Goal: Transaction & Acquisition: Download file/media

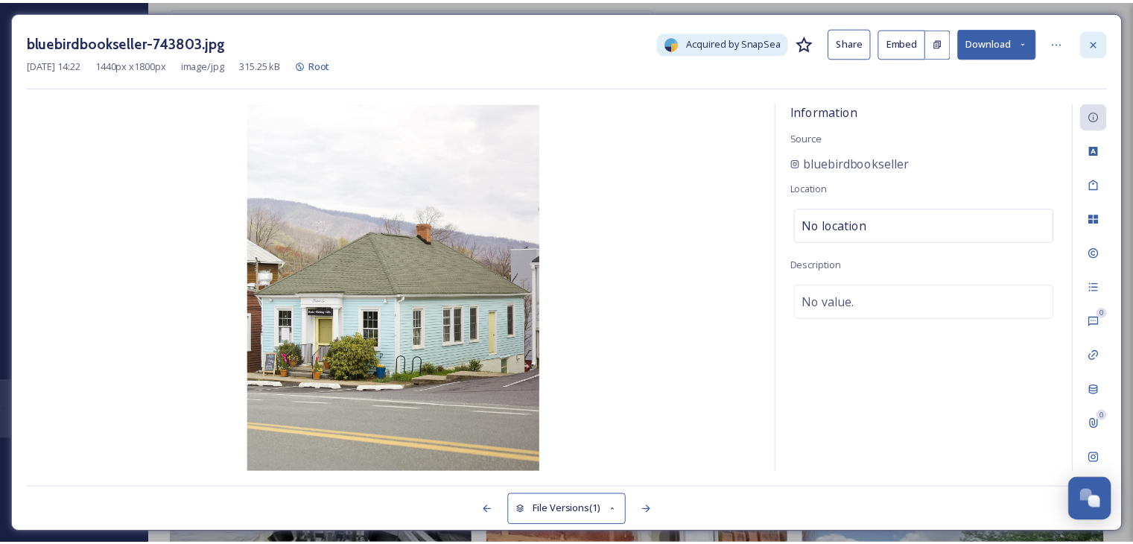
scroll to position [1687, 0]
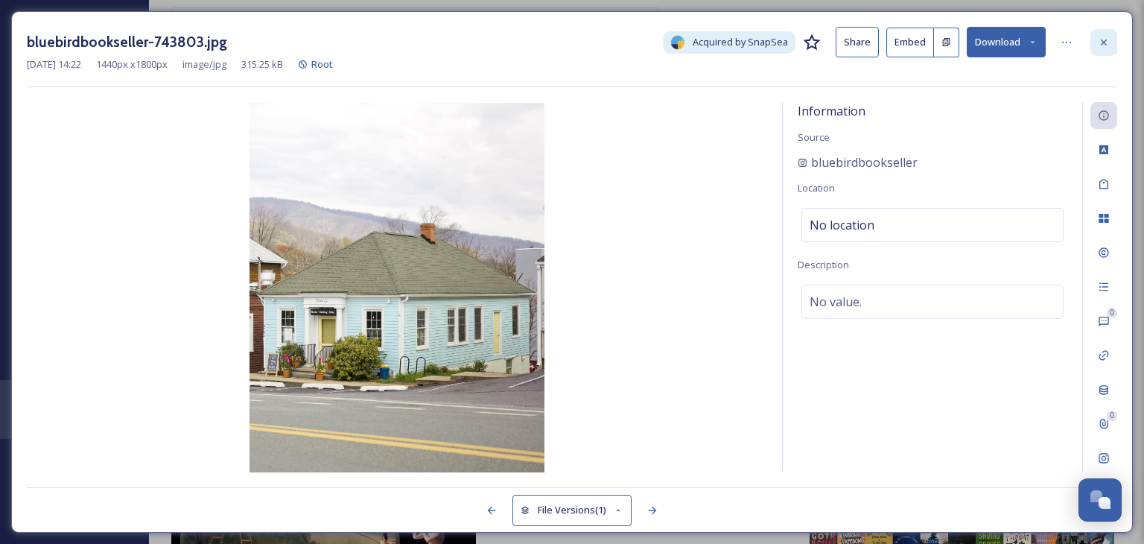
click at [1104, 34] on div at bounding box center [1104, 42] width 27 height 27
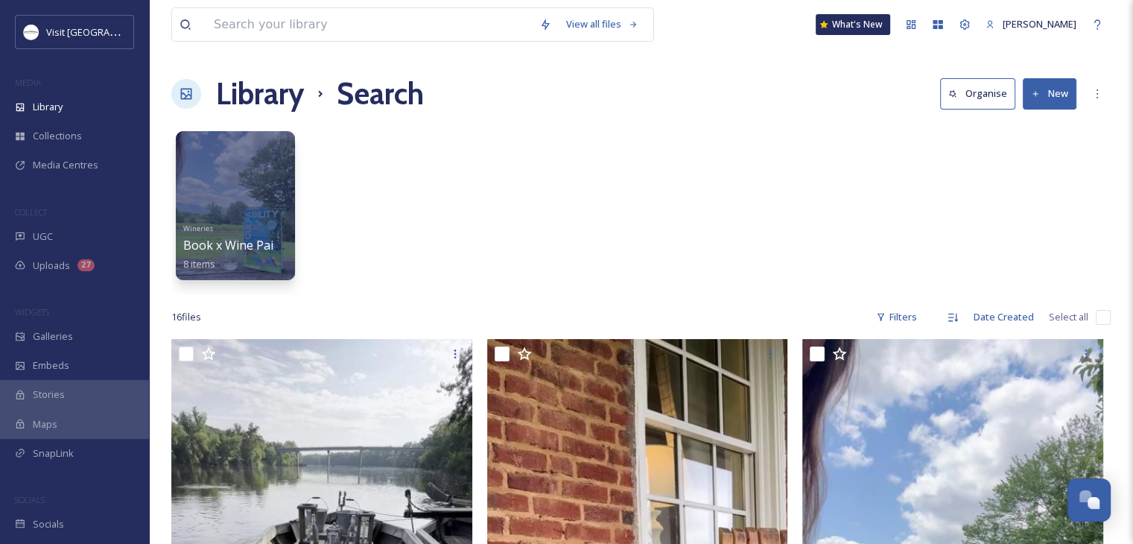
click at [262, 92] on h1 "Library" at bounding box center [260, 94] width 88 height 45
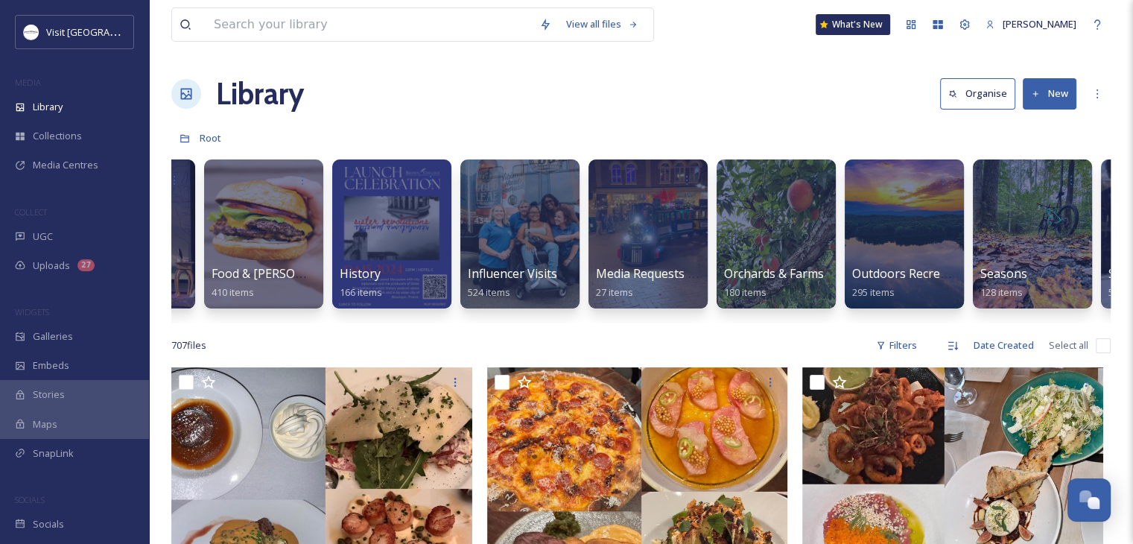
scroll to position [0, 887]
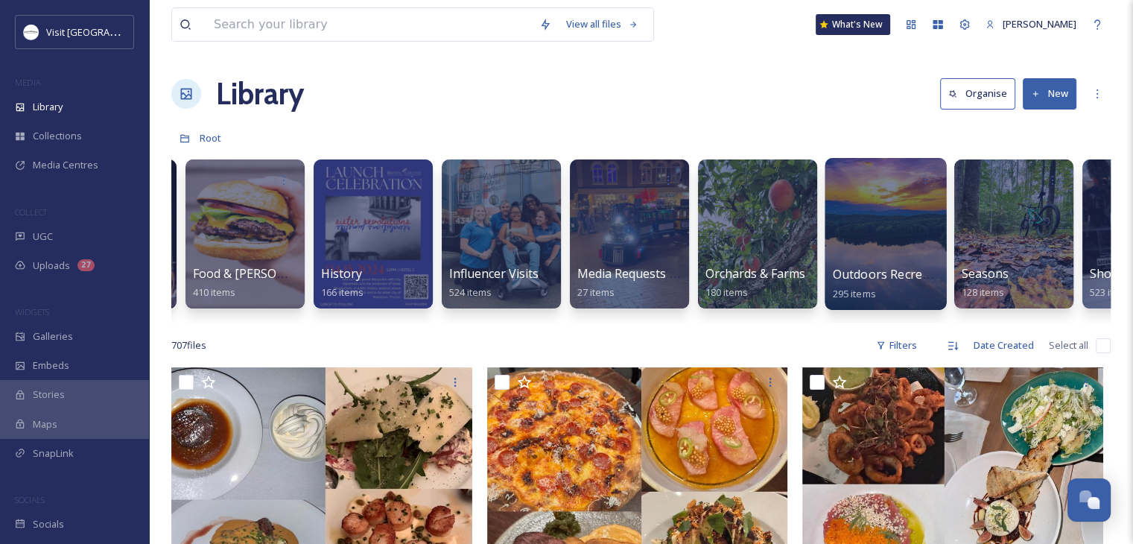
click at [870, 252] on div at bounding box center [885, 234] width 121 height 152
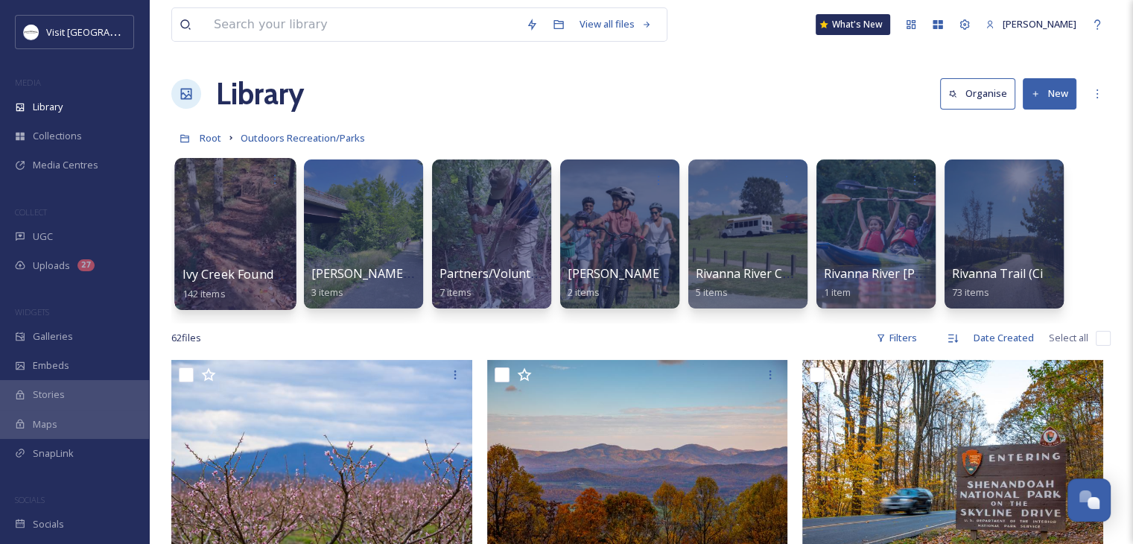
click at [205, 267] on link "Ivy Creek Foundation 142 items" at bounding box center [243, 283] width 121 height 33
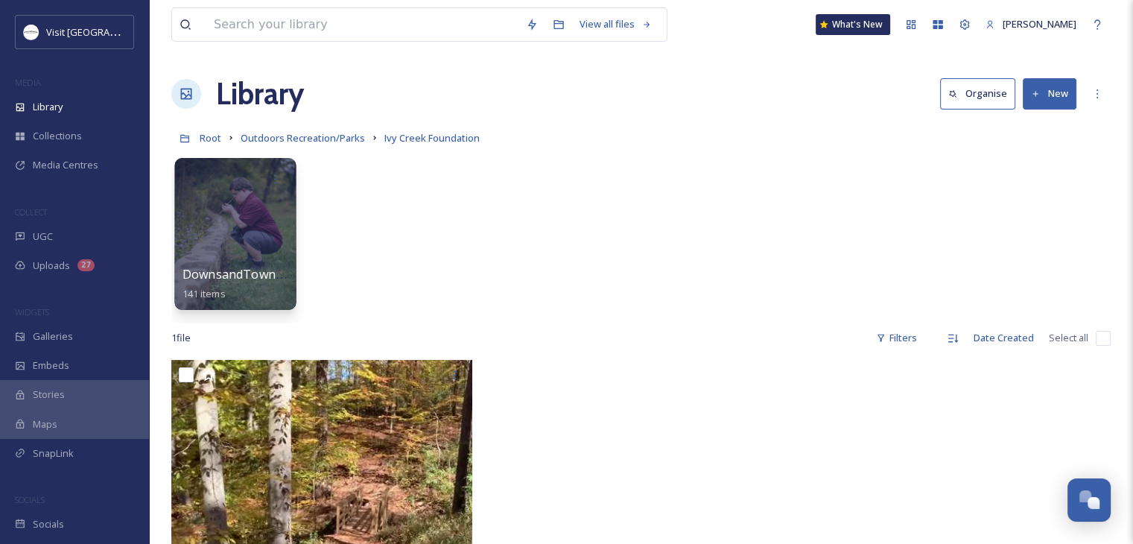
click at [253, 270] on span "DownsandTowns [Ivy Creek Foundation]" at bounding box center [299, 274] width 232 height 16
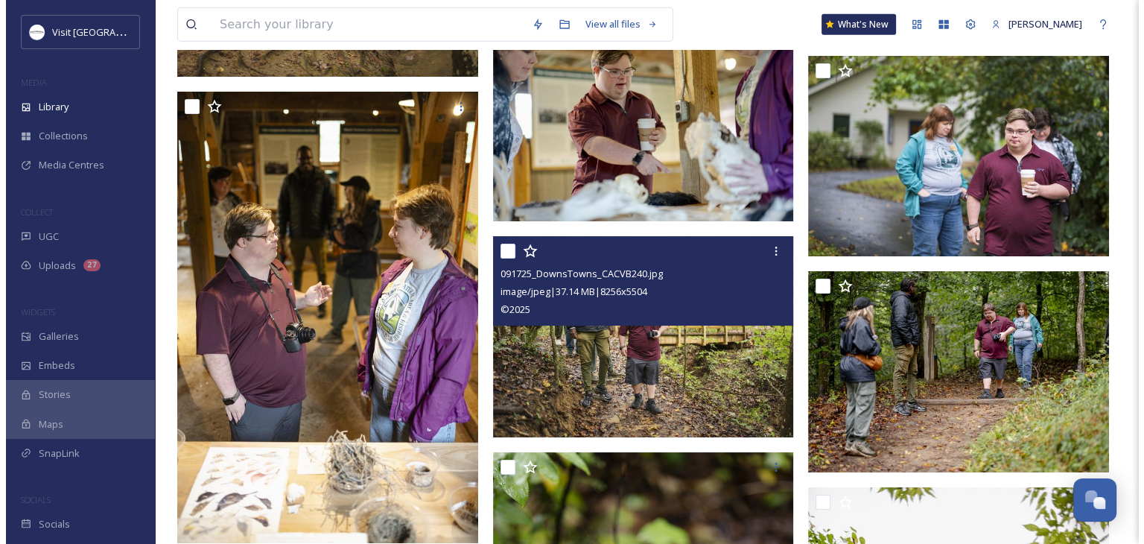
scroll to position [3681, 0]
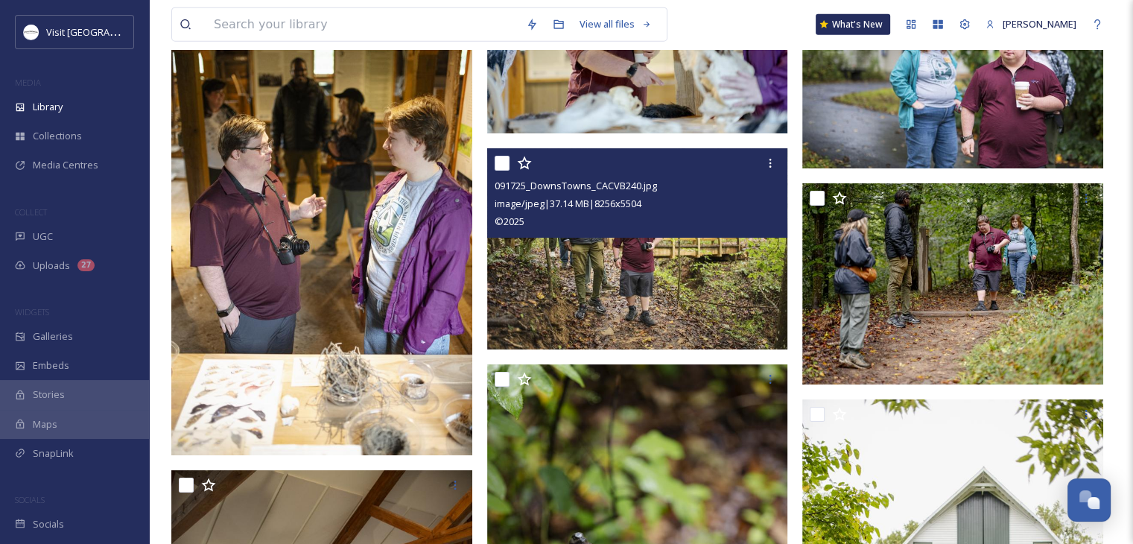
click at [691, 271] on img at bounding box center [637, 248] width 301 height 201
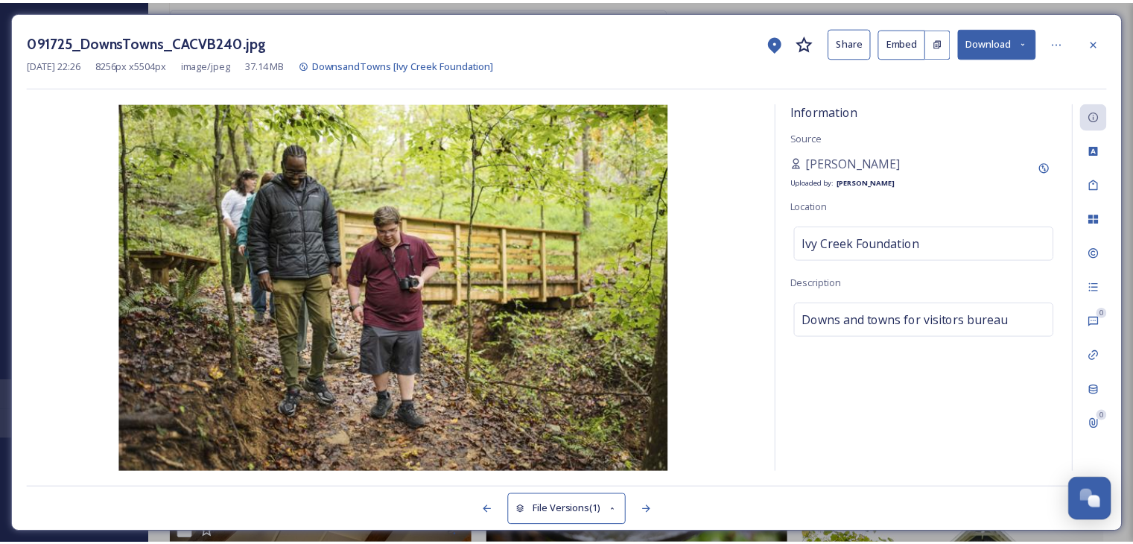
scroll to position [3722, 0]
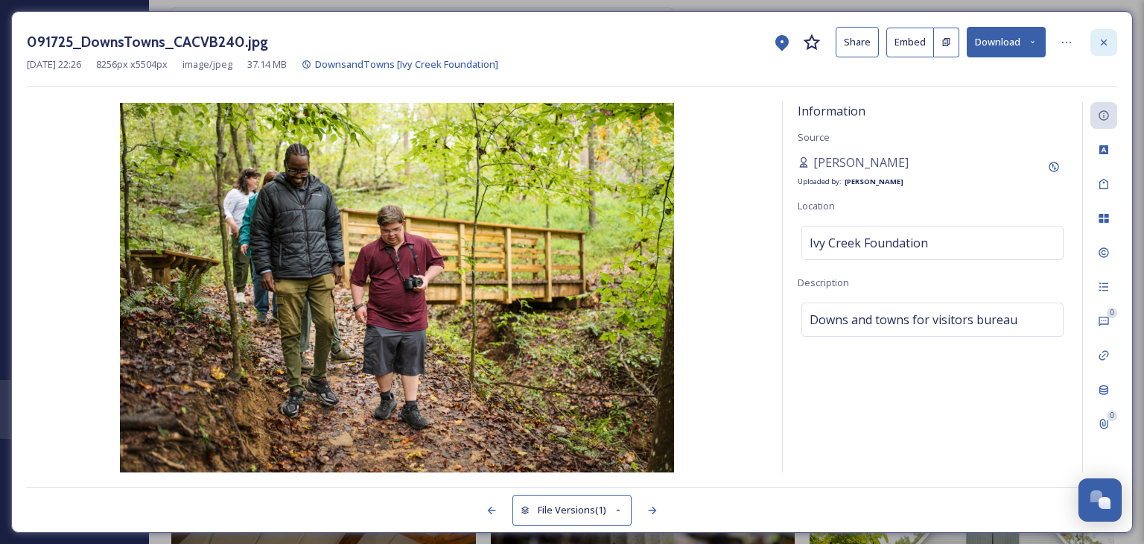
click at [1100, 42] on icon at bounding box center [1104, 43] width 12 height 12
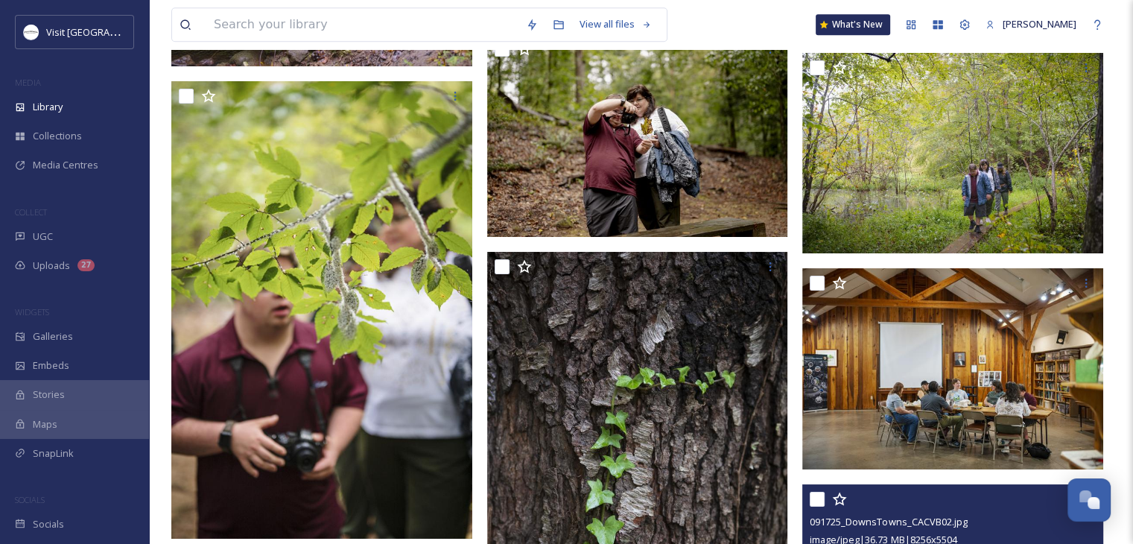
scroll to position [12797, 0]
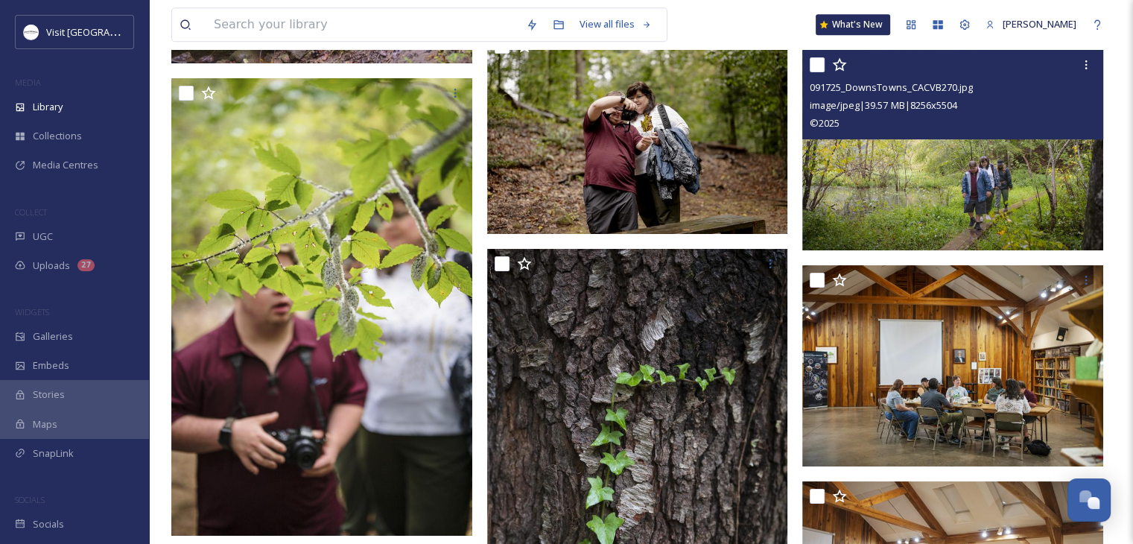
click at [981, 194] on img at bounding box center [952, 150] width 301 height 201
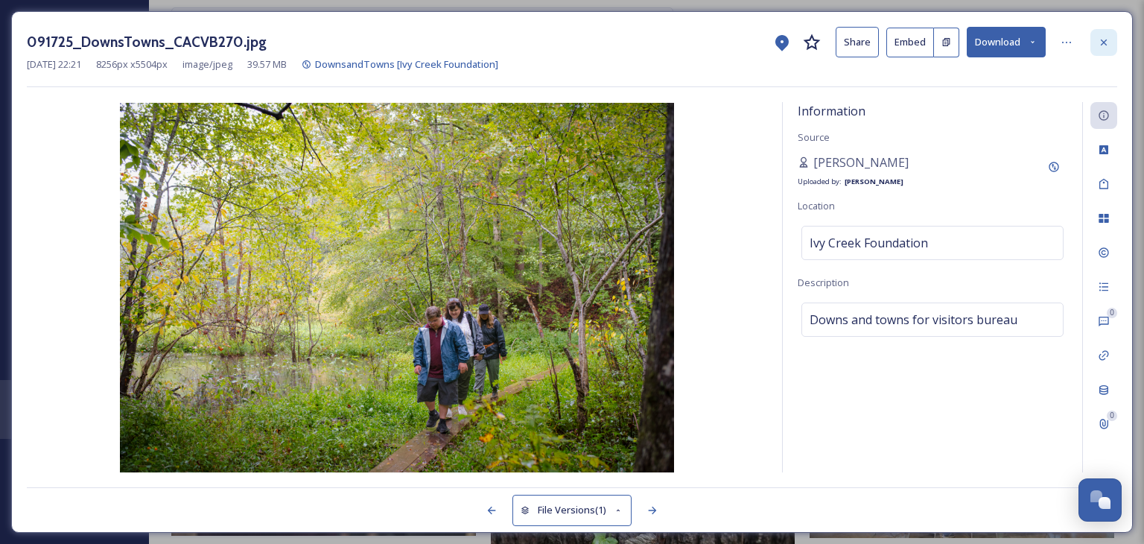
click at [1108, 38] on icon at bounding box center [1104, 43] width 12 height 12
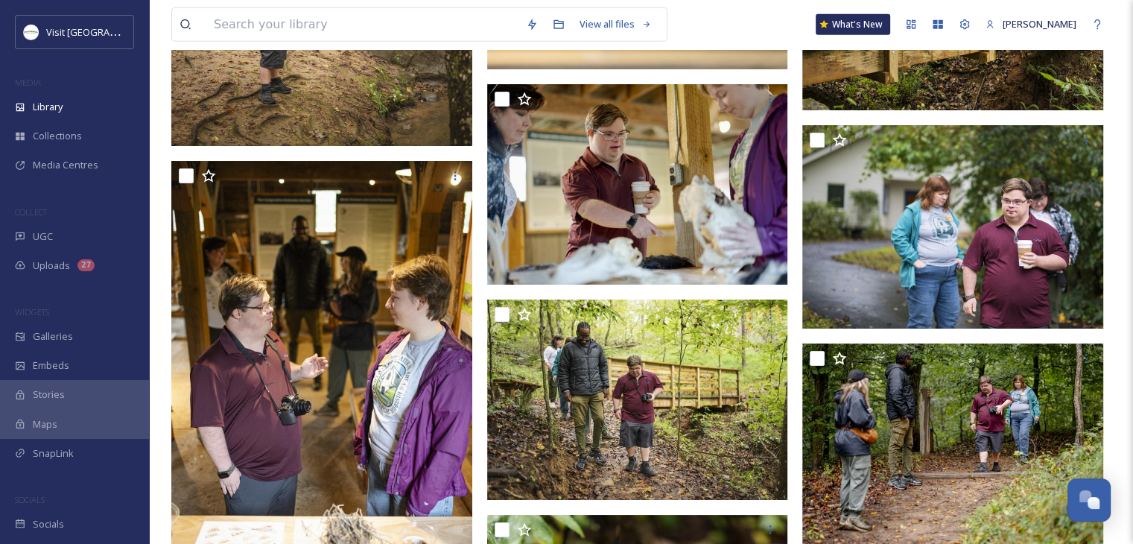
scroll to position [3629, 0]
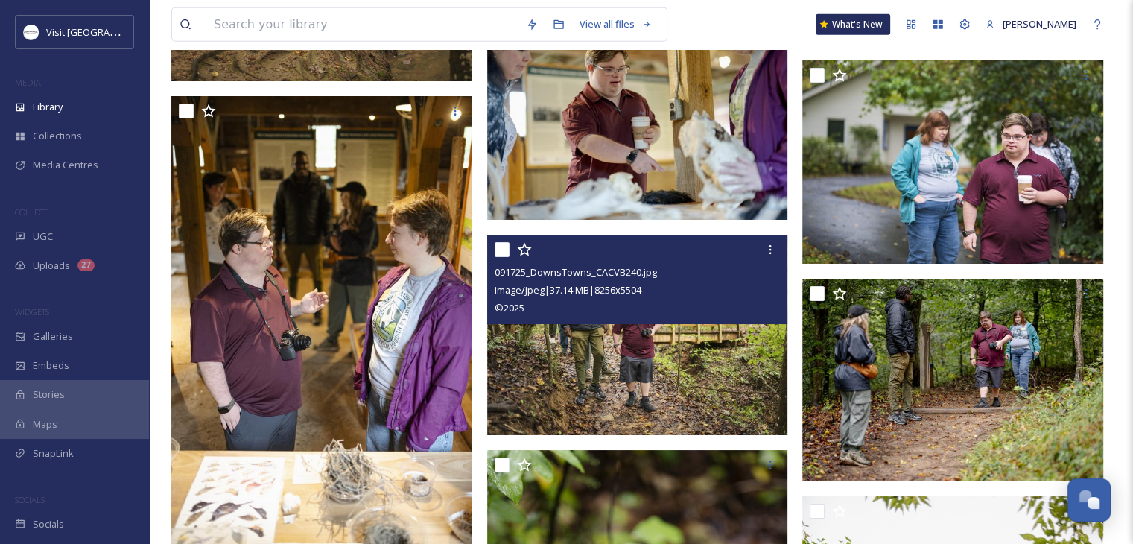
click at [700, 376] on img at bounding box center [637, 335] width 301 height 201
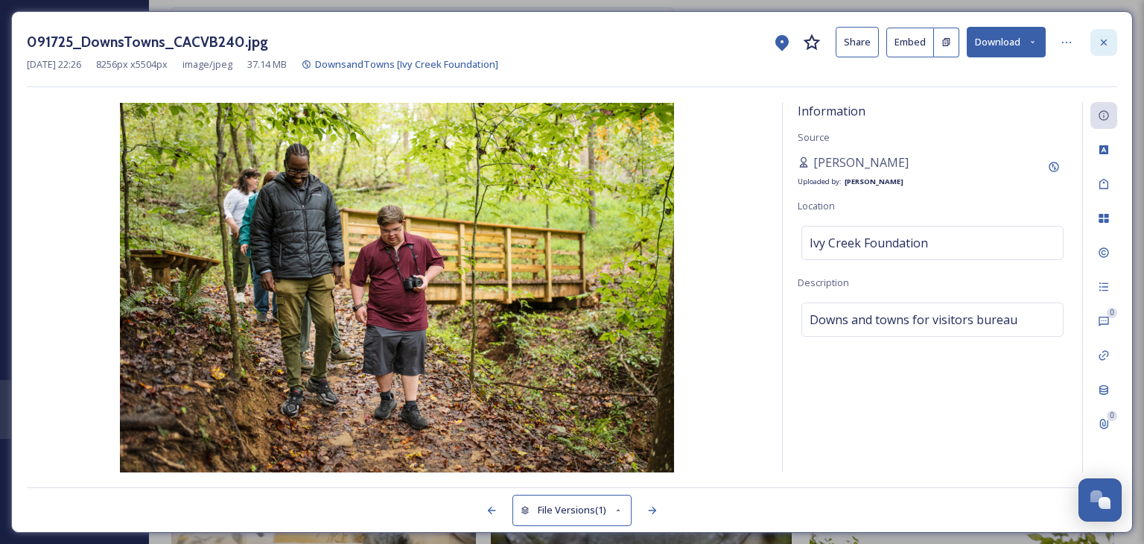
click at [1112, 41] on div at bounding box center [1104, 42] width 27 height 27
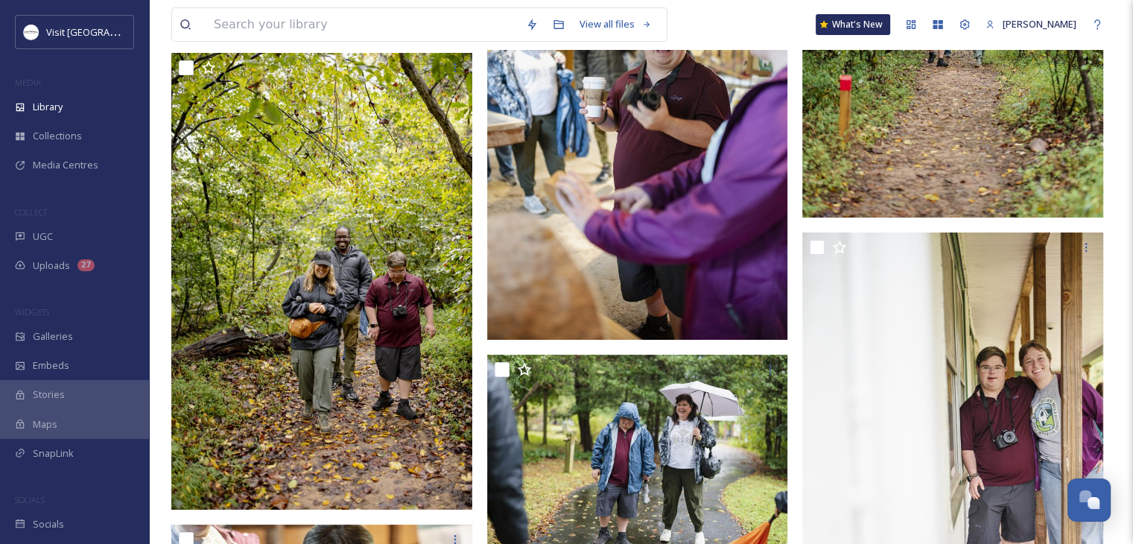
scroll to position [5272, 0]
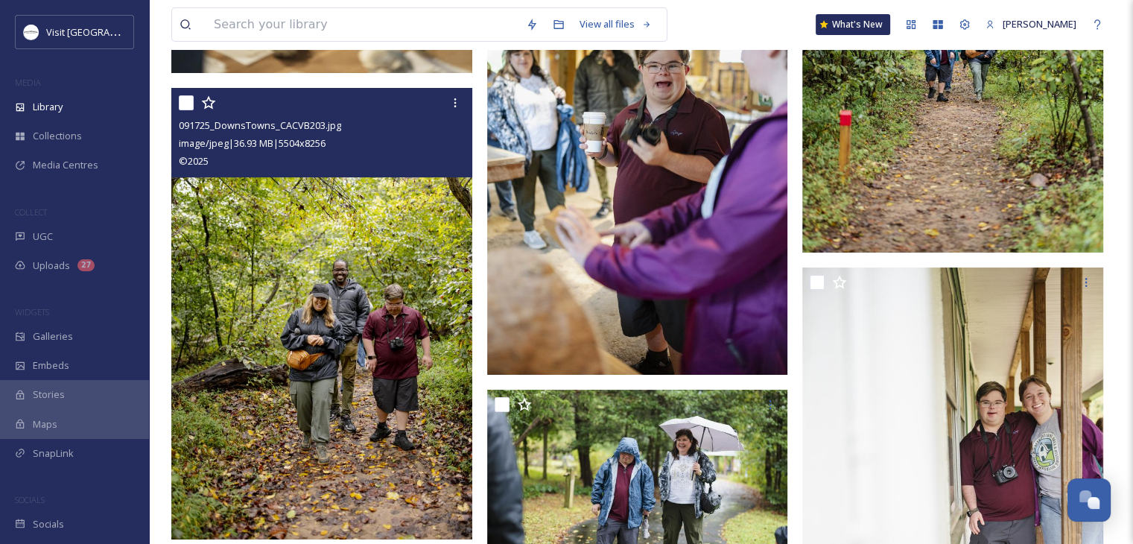
click at [316, 341] on img at bounding box center [321, 313] width 301 height 451
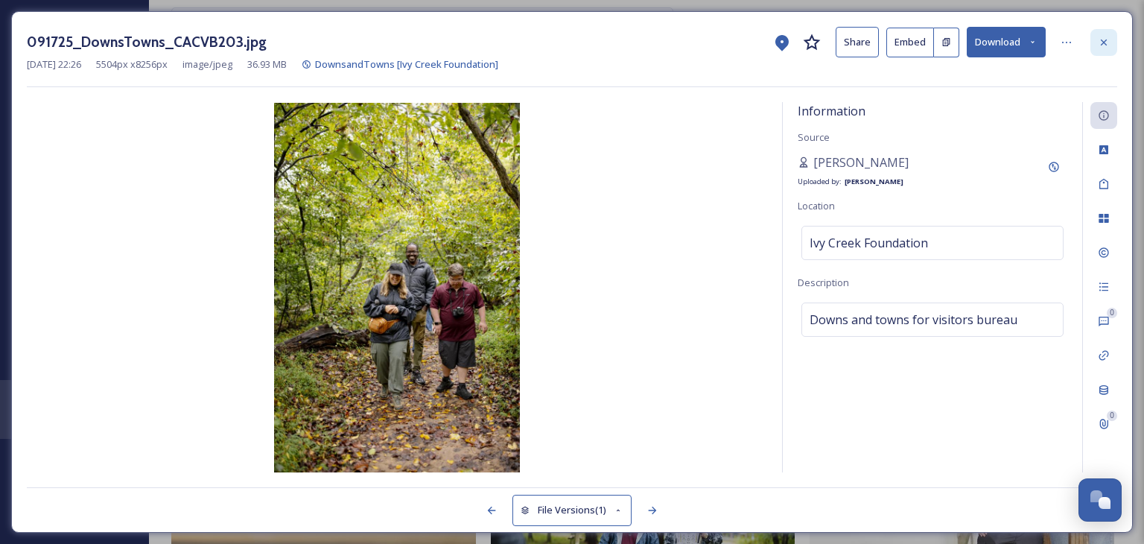
click at [1100, 49] on div at bounding box center [1104, 42] width 27 height 27
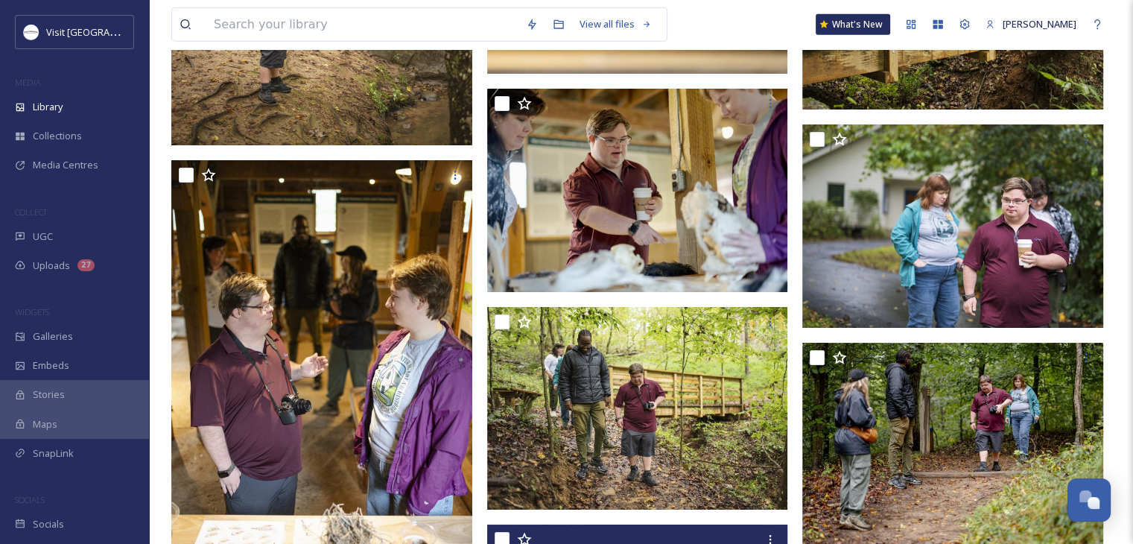
scroll to position [3535, 0]
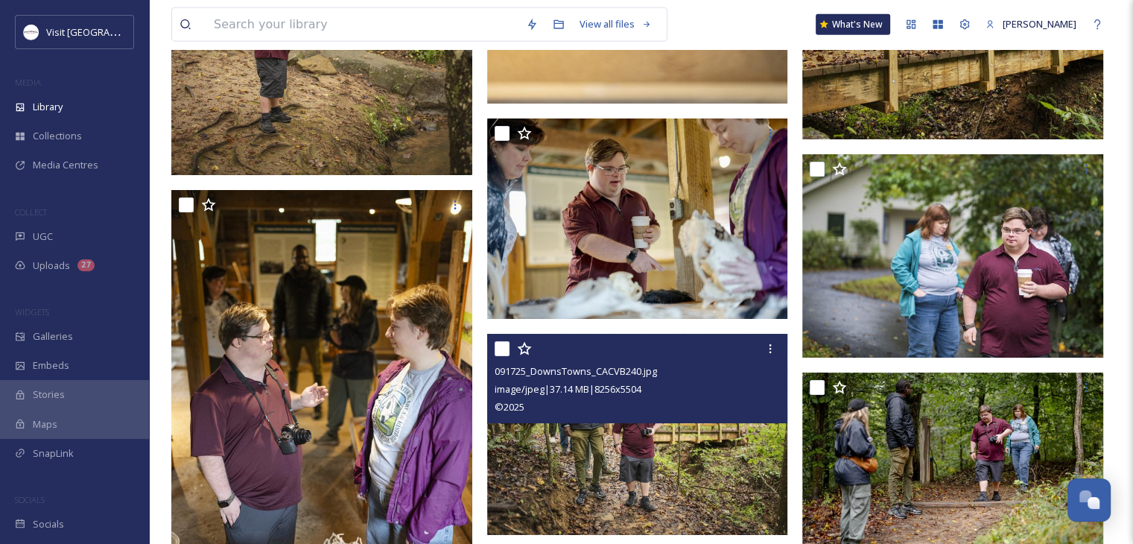
click at [640, 448] on img at bounding box center [637, 434] width 301 height 201
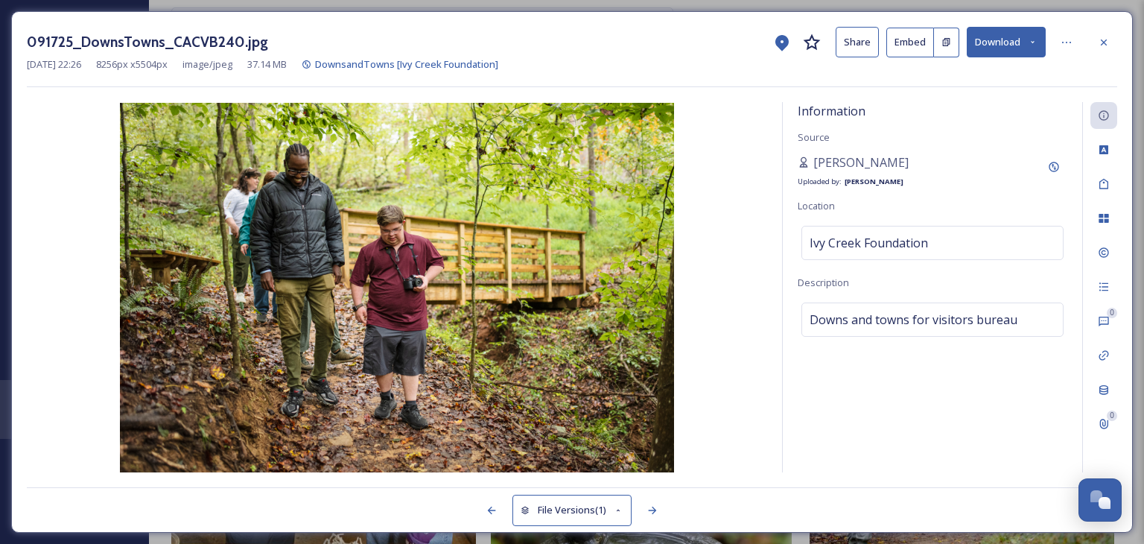
click at [1011, 39] on button "Download" at bounding box center [1006, 42] width 79 height 31
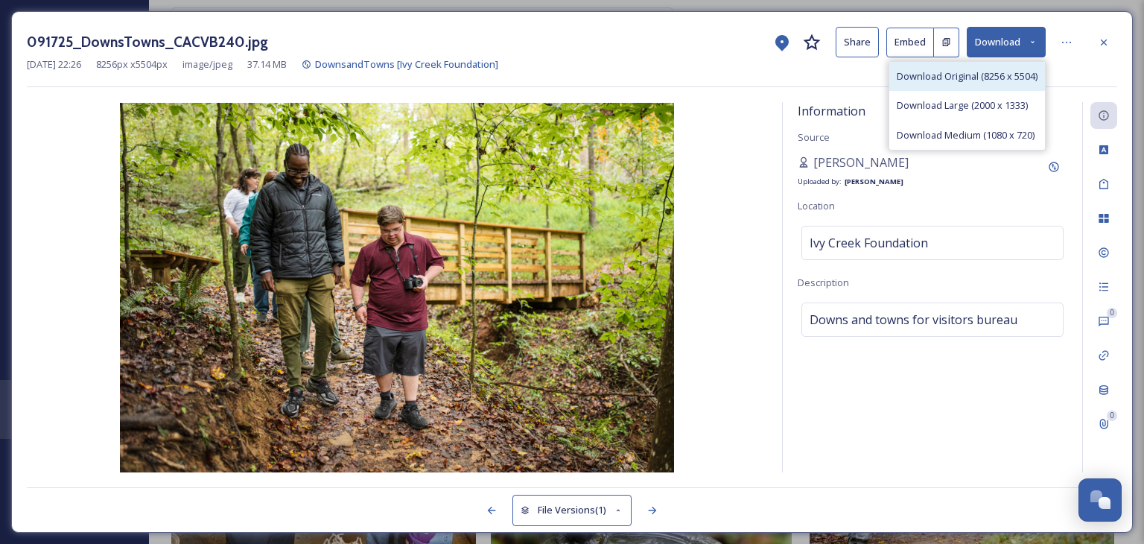
click at [957, 81] on span "Download Original (8256 x 5504)" at bounding box center [967, 76] width 141 height 14
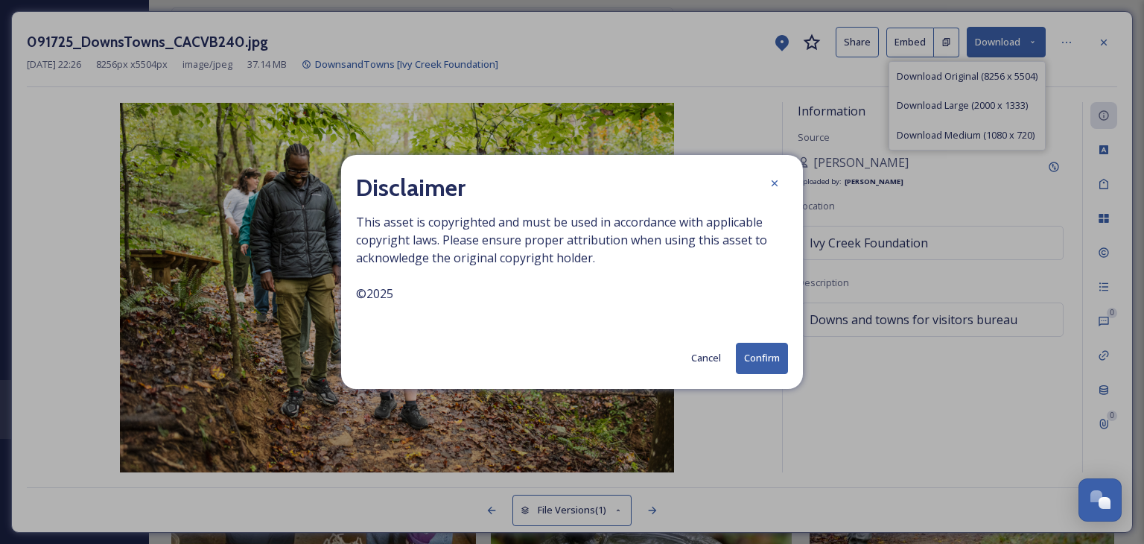
click at [755, 367] on button "Confirm" at bounding box center [762, 358] width 52 height 31
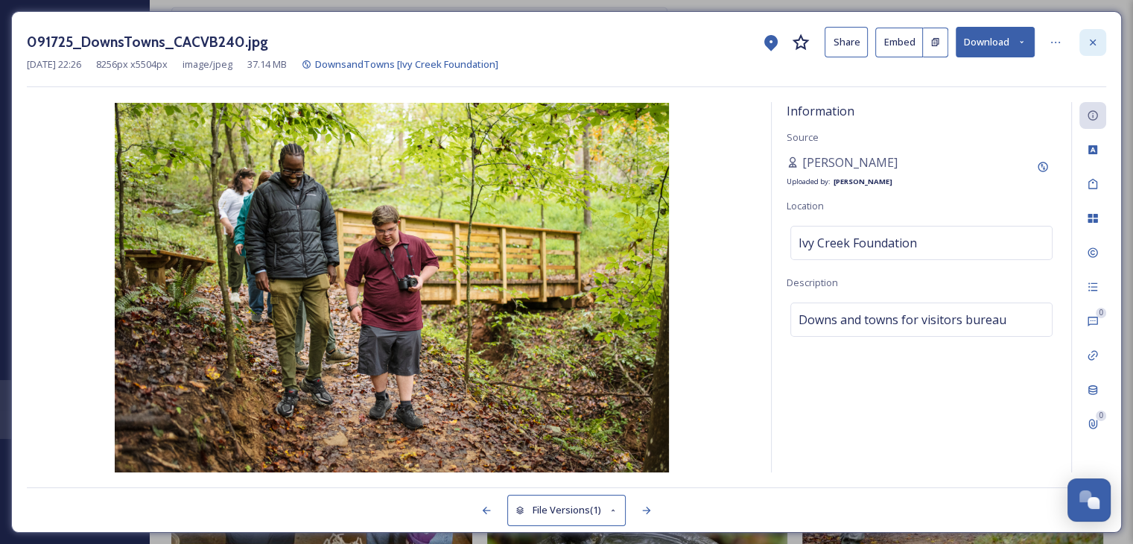
click at [1094, 35] on div at bounding box center [1093, 42] width 27 height 27
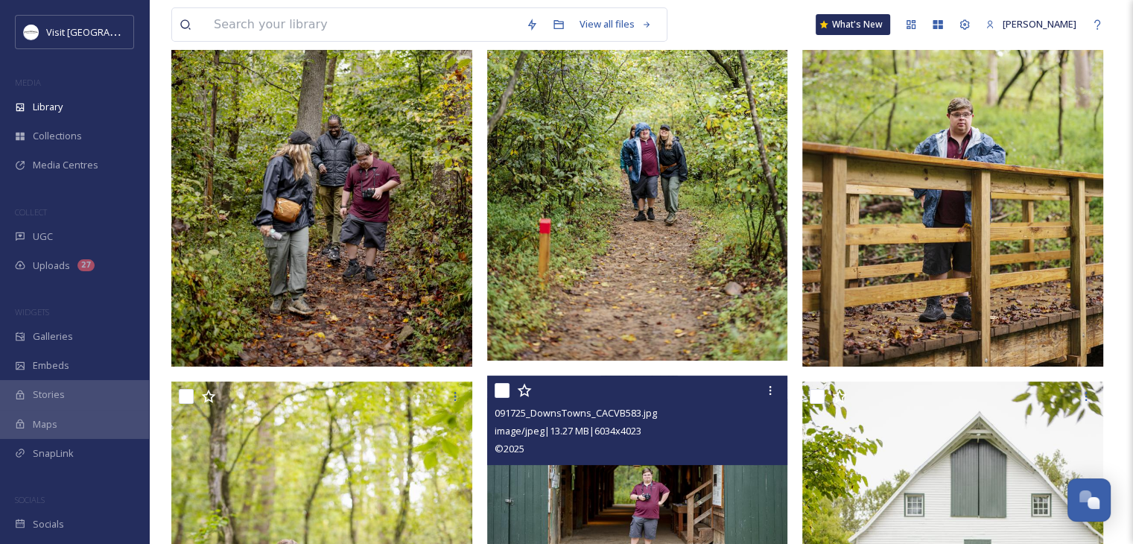
scroll to position [286, 0]
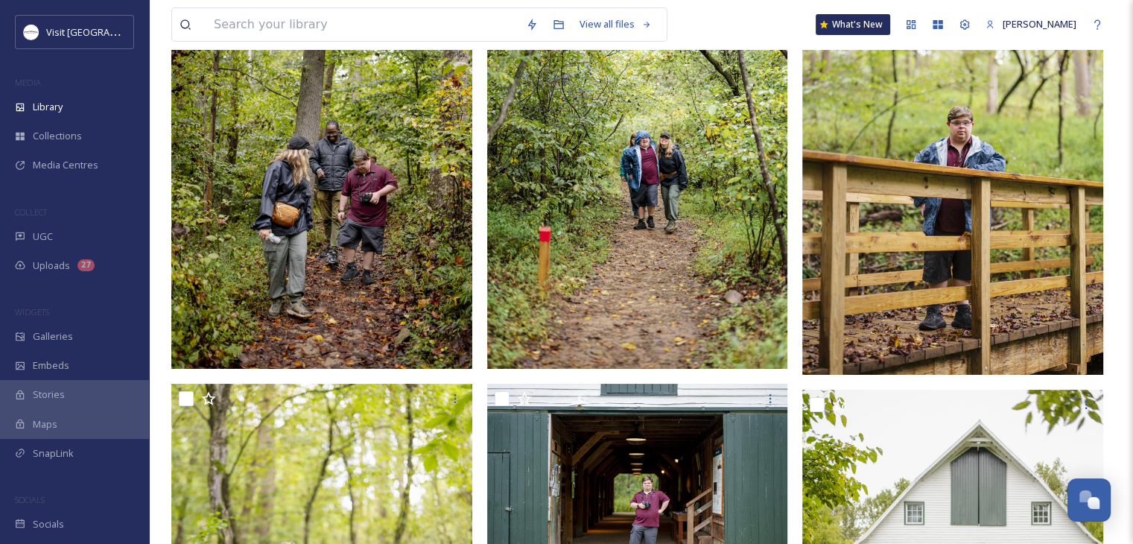
click at [265, 229] on img at bounding box center [321, 142] width 301 height 451
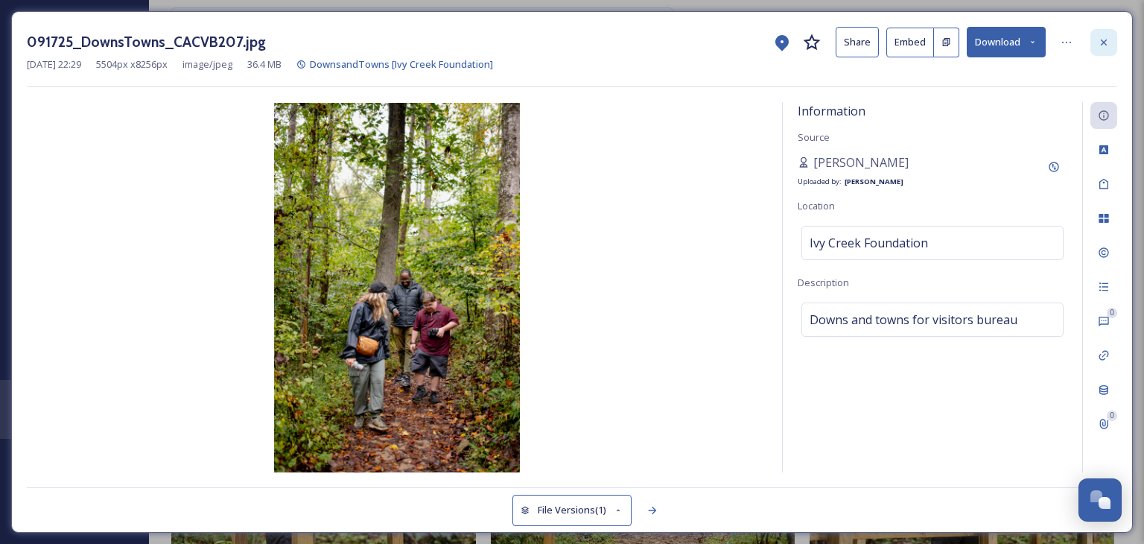
click at [1105, 48] on div at bounding box center [1104, 42] width 27 height 27
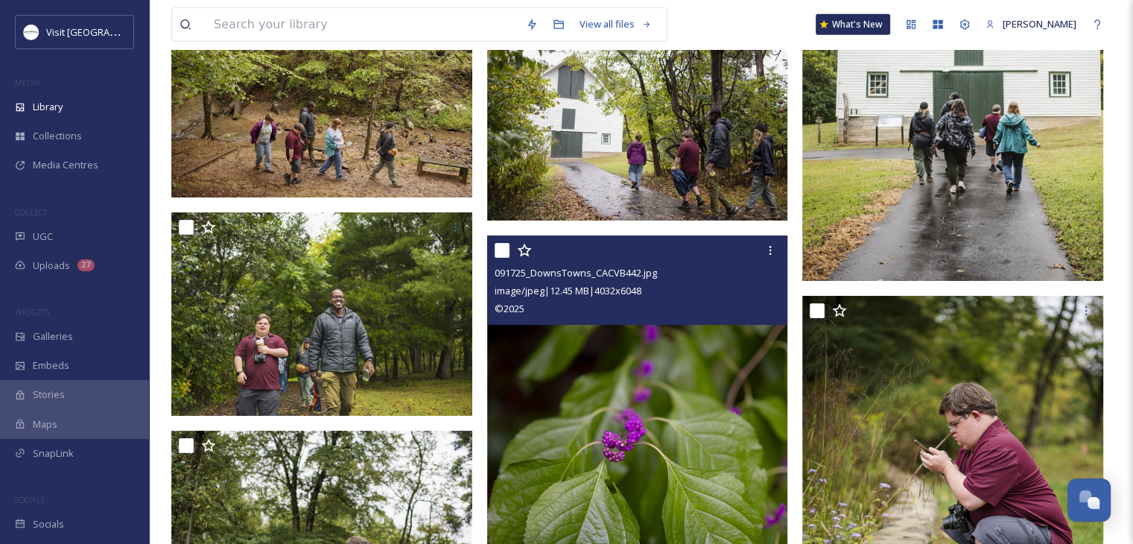
scroll to position [16033, 0]
click at [624, 534] on img at bounding box center [637, 460] width 301 height 451
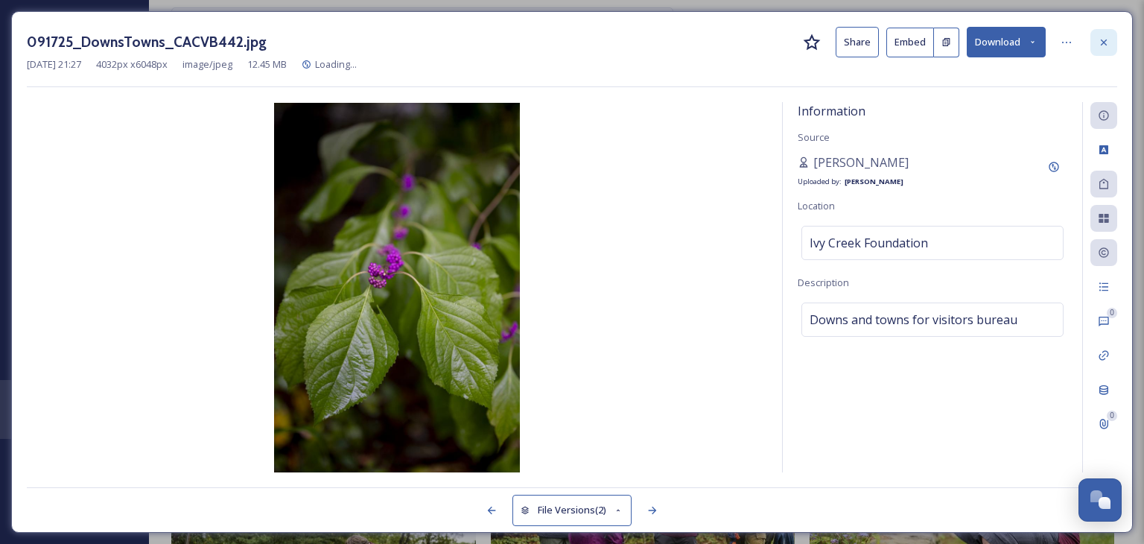
click at [1114, 34] on div at bounding box center [1104, 42] width 27 height 27
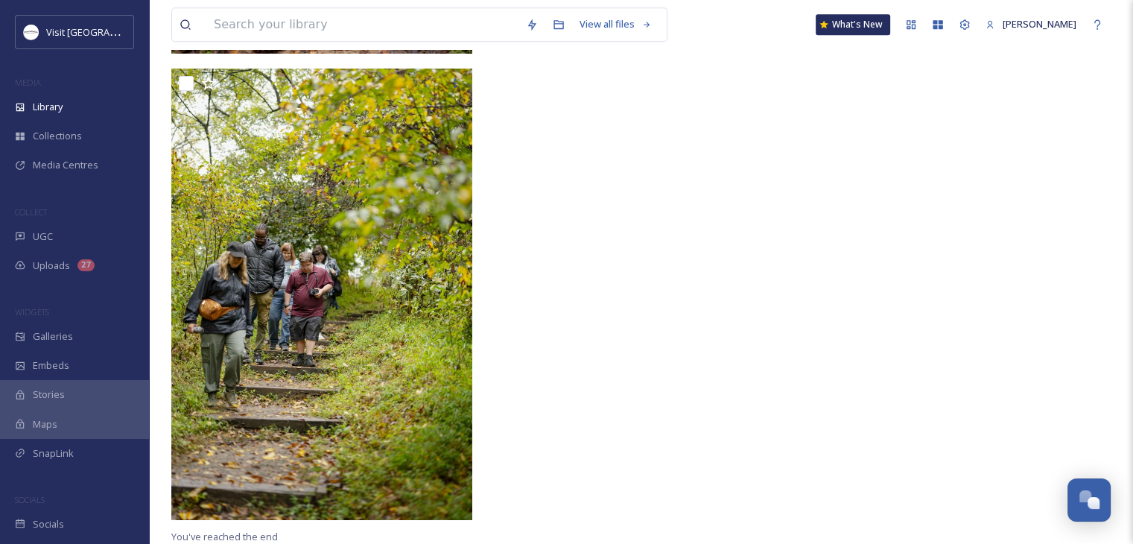
scroll to position [18079, 0]
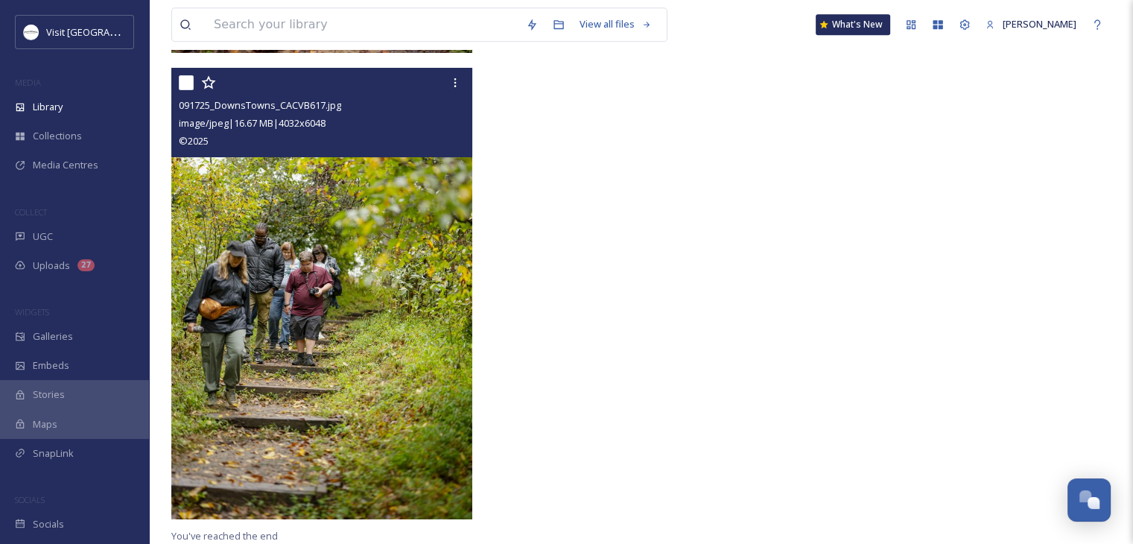
click at [271, 370] on img at bounding box center [321, 293] width 301 height 451
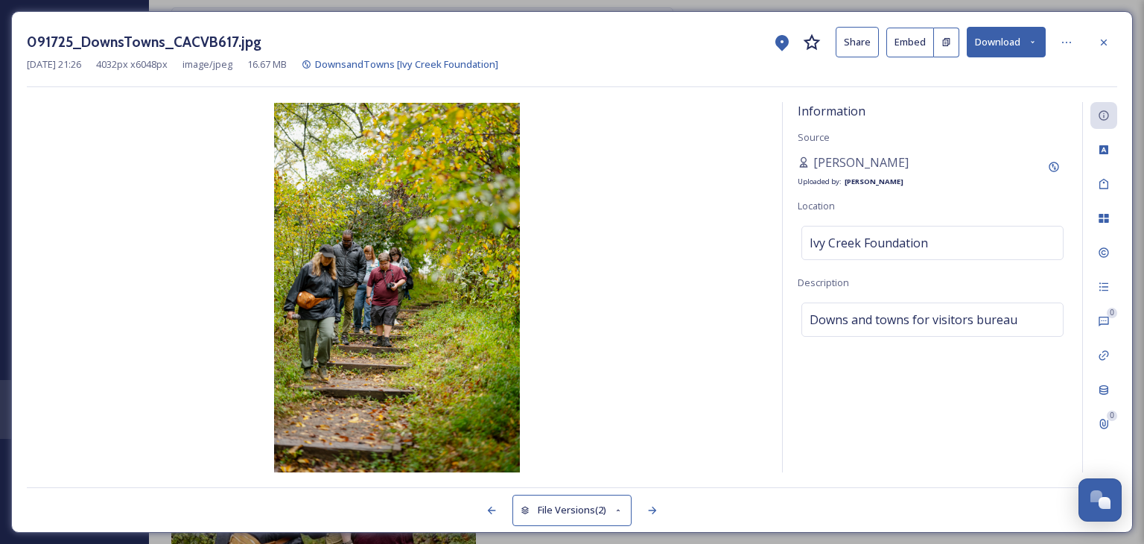
click at [1038, 51] on button "Download" at bounding box center [1006, 42] width 79 height 31
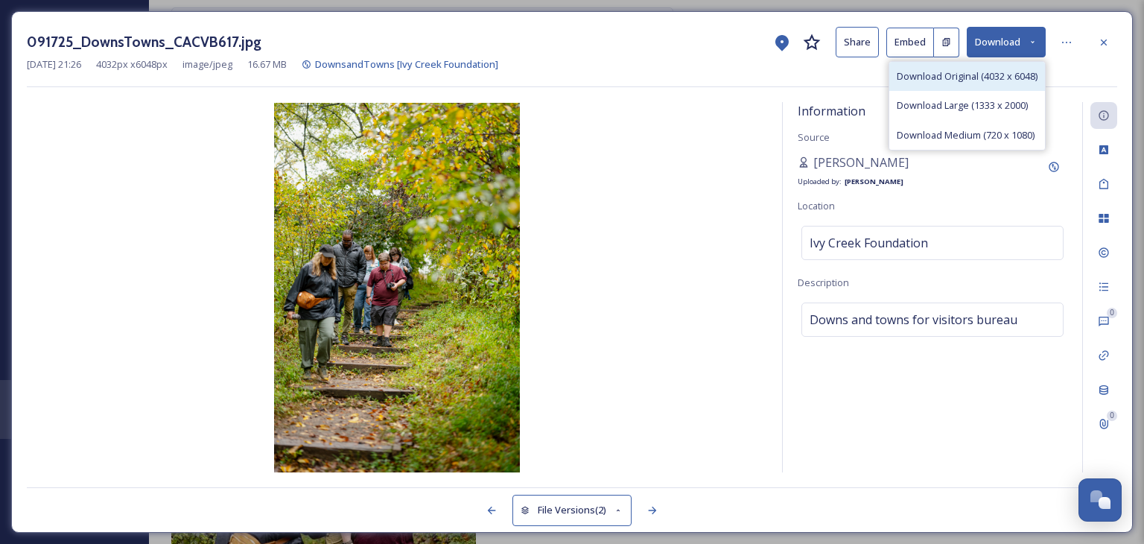
click at [999, 78] on span "Download Original (4032 x 6048)" at bounding box center [967, 76] width 141 height 14
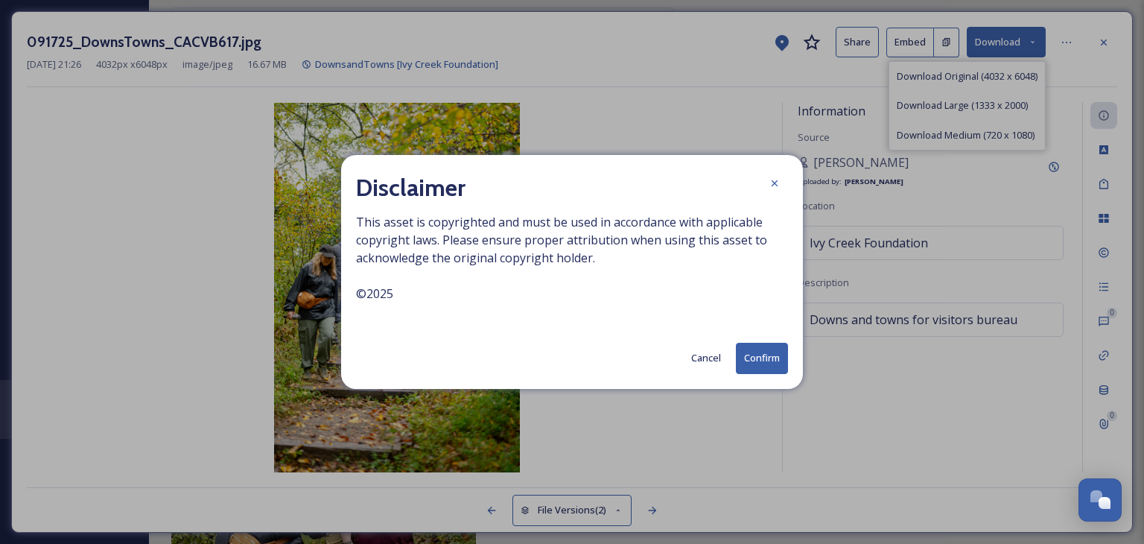
click at [780, 352] on button "Confirm" at bounding box center [762, 358] width 52 height 31
